Goal: Task Accomplishment & Management: Manage account settings

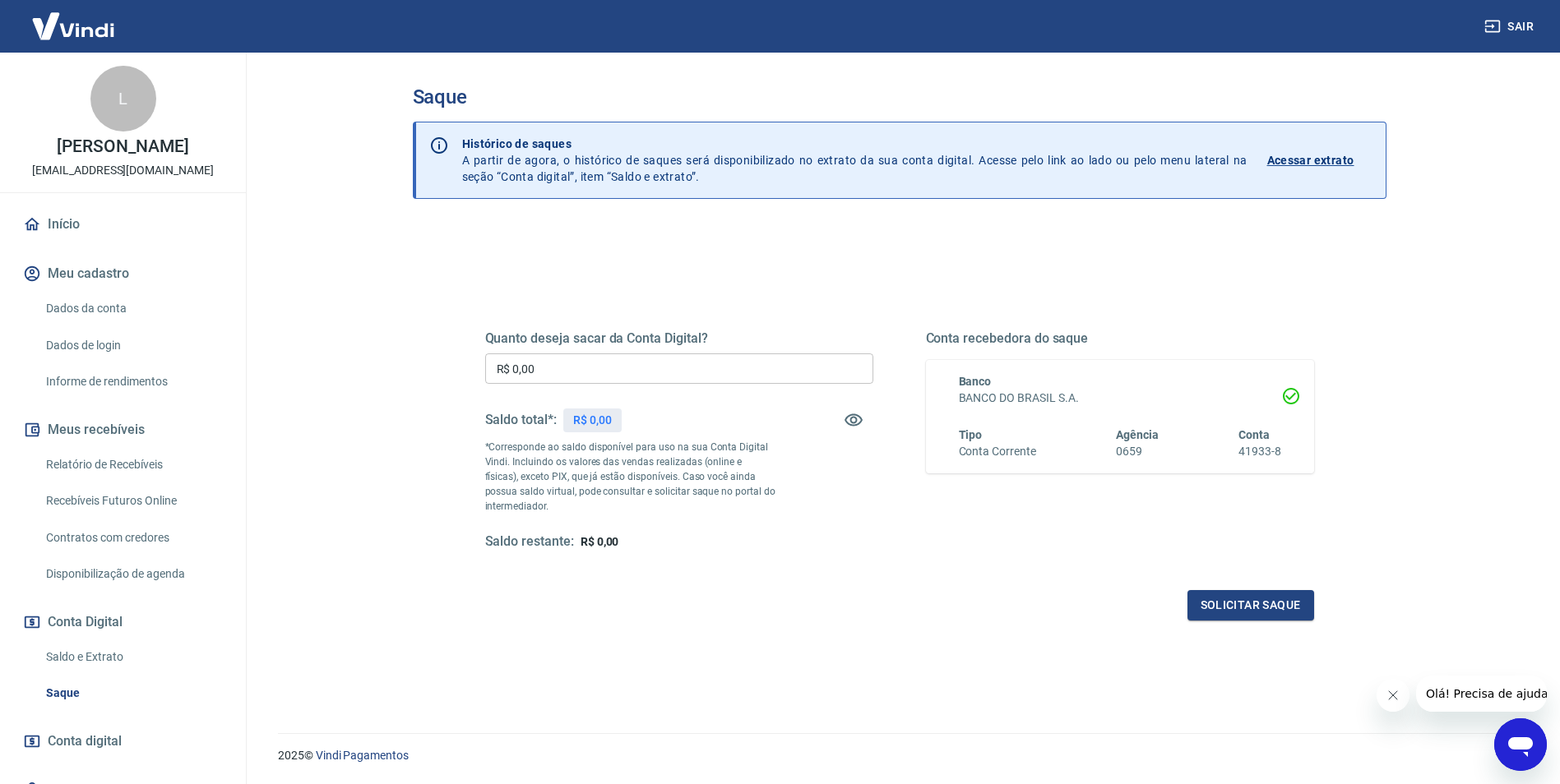
click at [595, 366] on input "R$ 0,00" at bounding box center [679, 368] width 388 height 30
type input "R$ 976,09"
click at [1243, 599] on button "Solicitar saque" at bounding box center [1250, 605] width 127 height 30
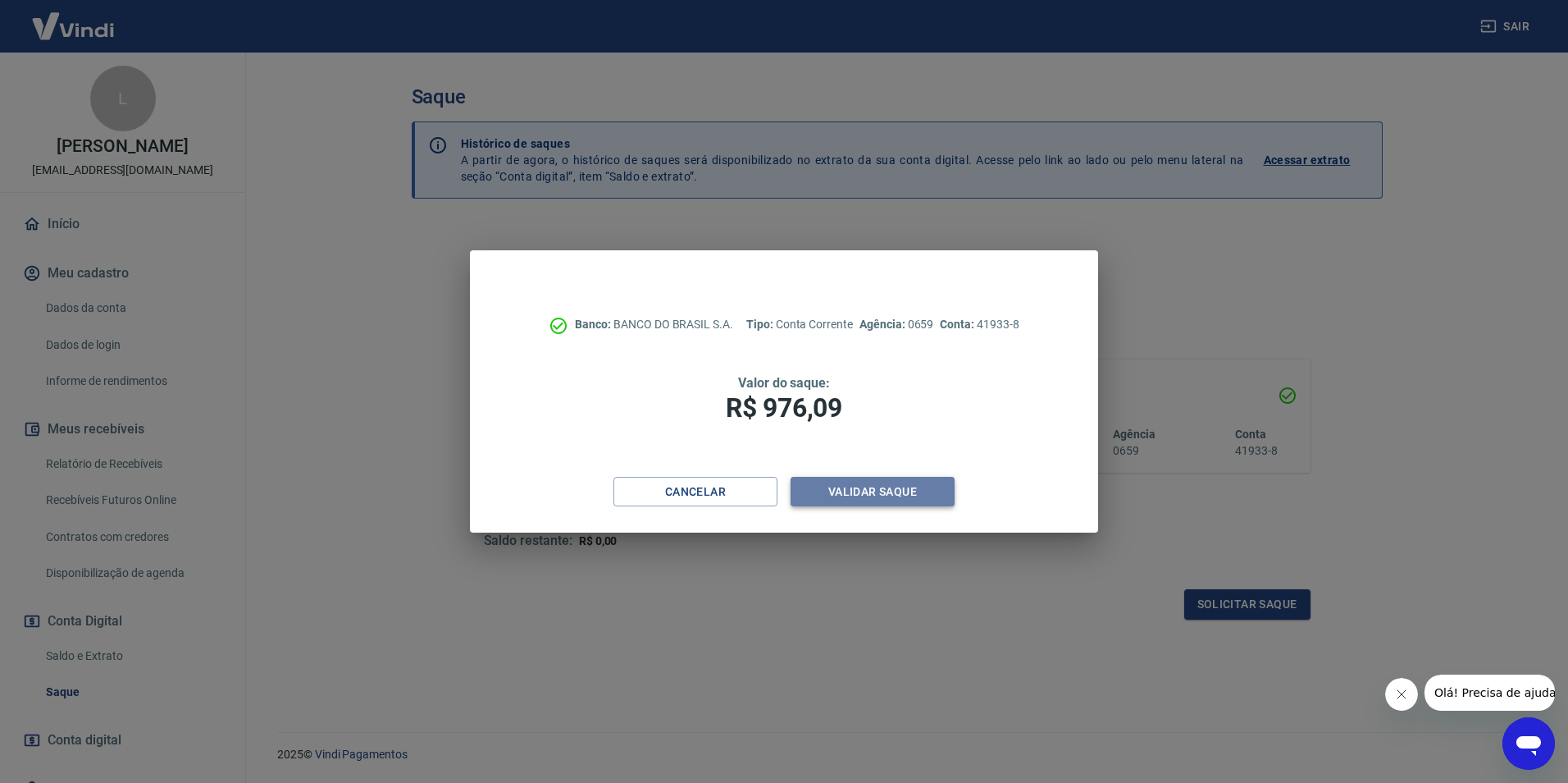
click at [860, 494] on button "Validar saque" at bounding box center [873, 492] width 164 height 30
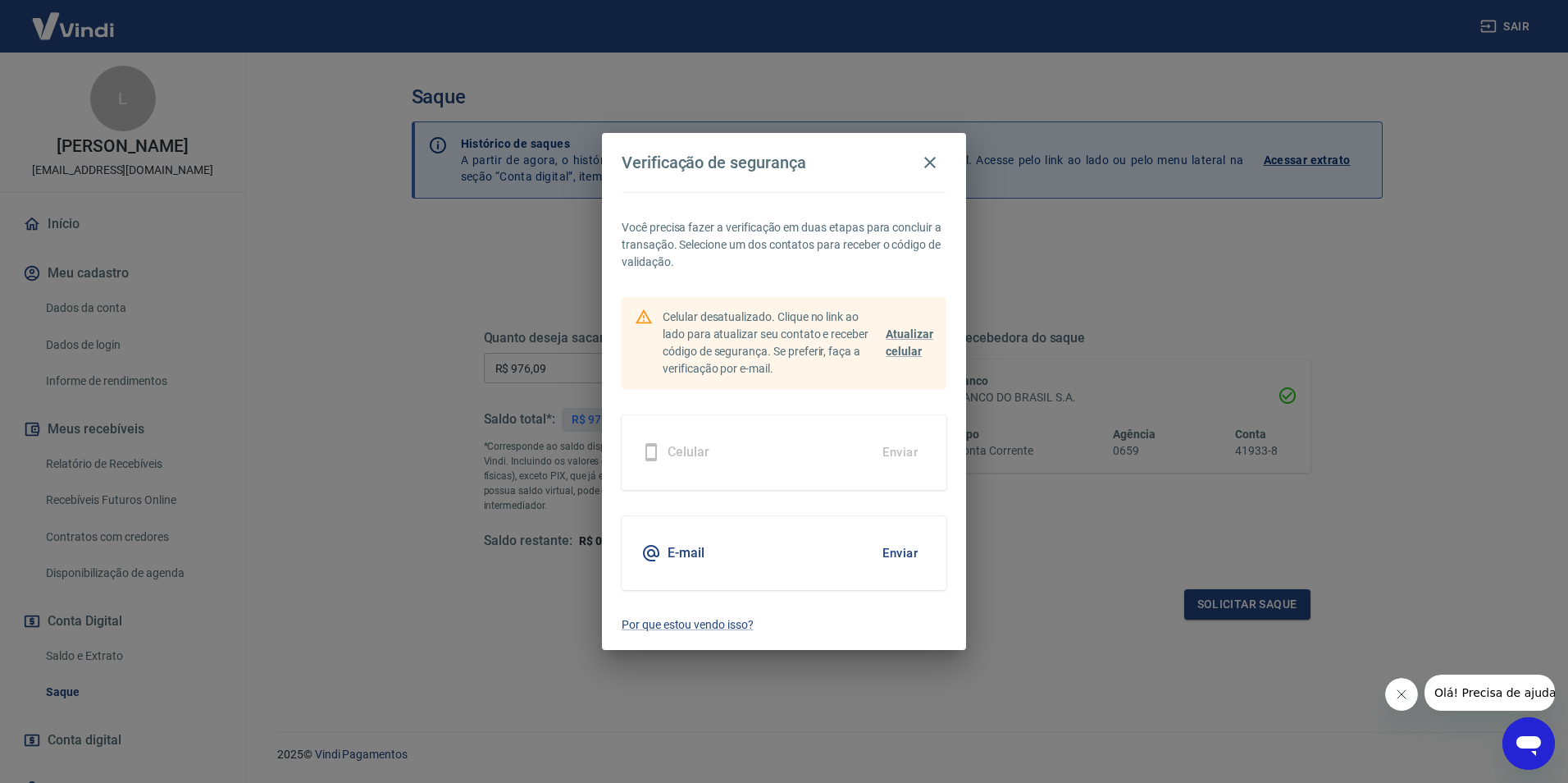
click at [887, 551] on button "Enviar" at bounding box center [900, 553] width 53 height 35
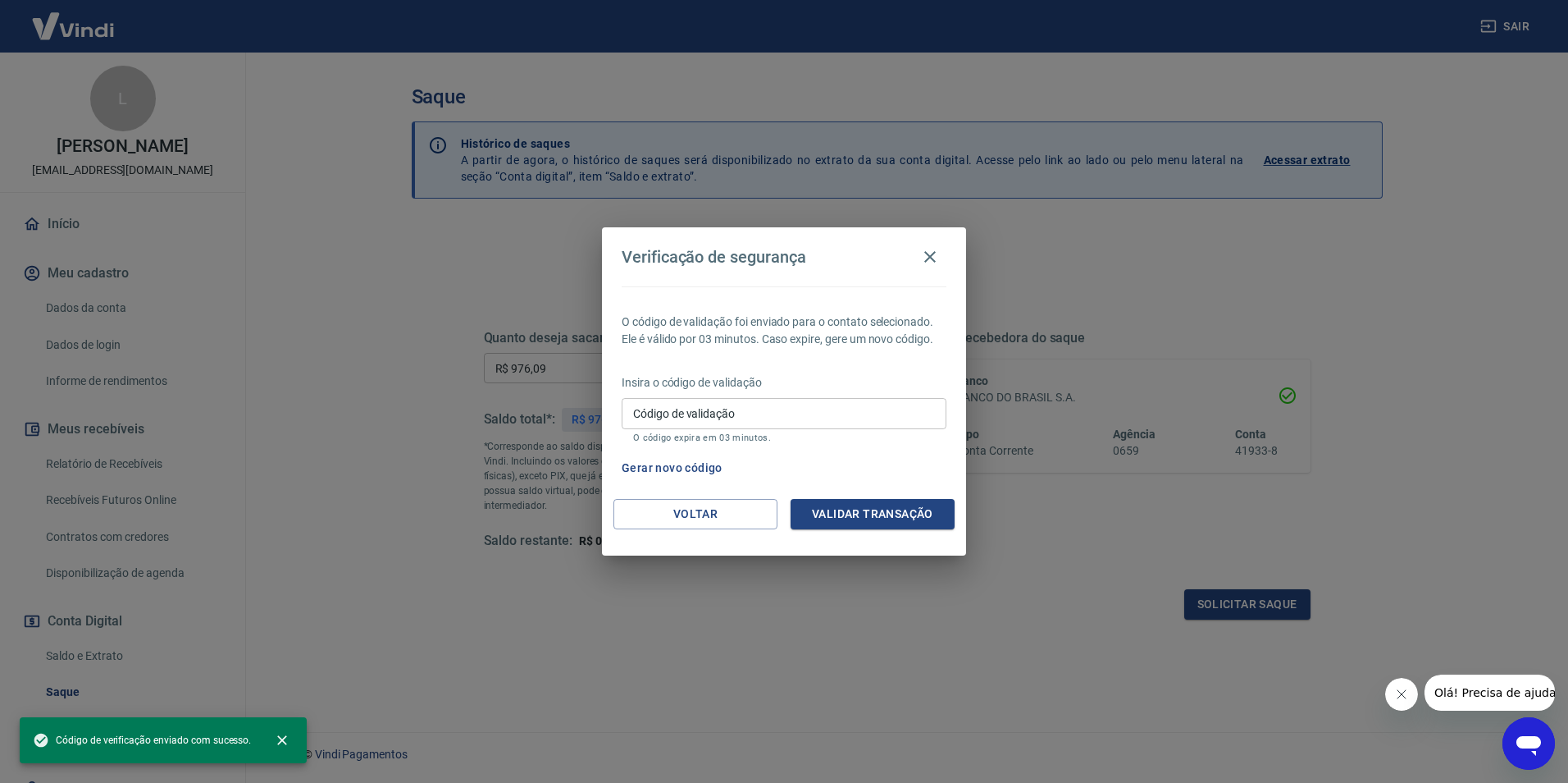
click at [805, 423] on input "Código de validação" at bounding box center [784, 413] width 325 height 30
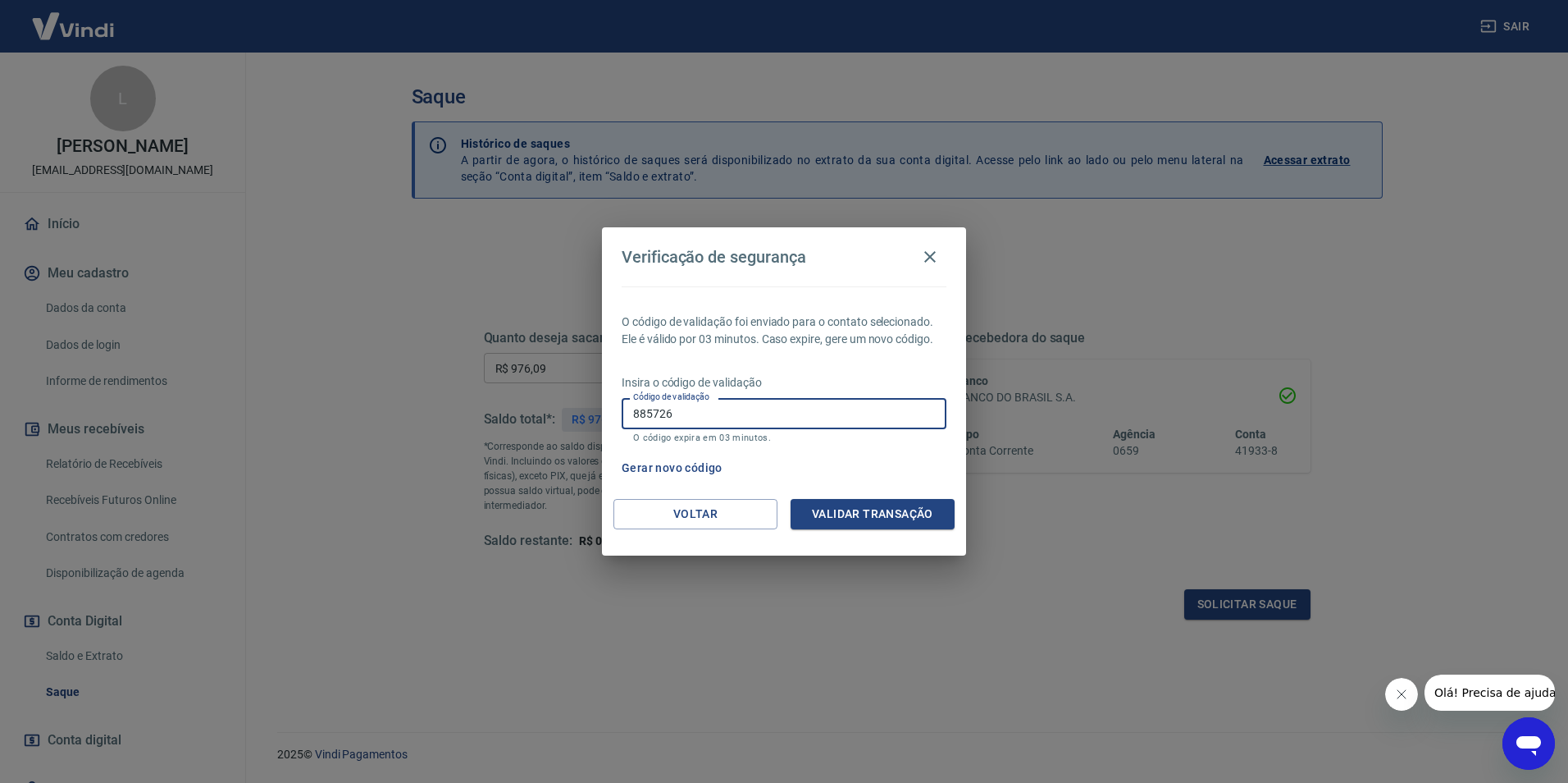
type input "885726"
click at [838, 521] on button "Validar transação" at bounding box center [873, 514] width 164 height 30
